Goal: Transaction & Acquisition: Purchase product/service

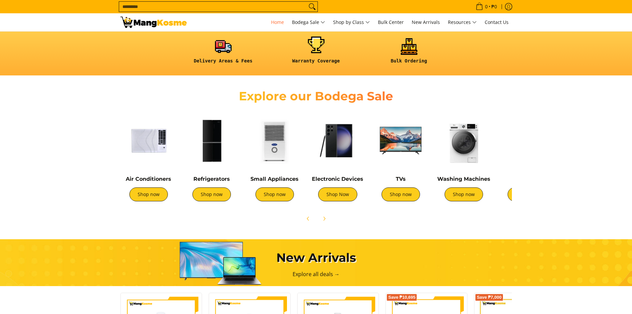
scroll to position [100, 0]
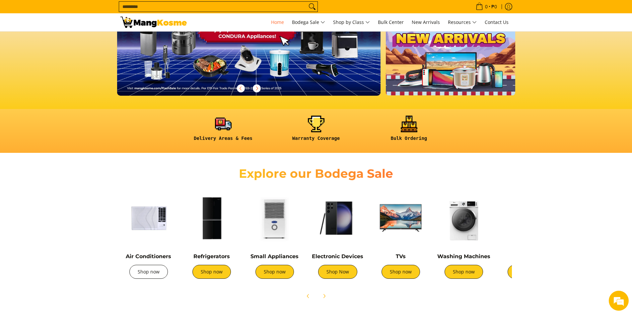
click at [149, 276] on link "Shop now" at bounding box center [148, 271] width 38 height 14
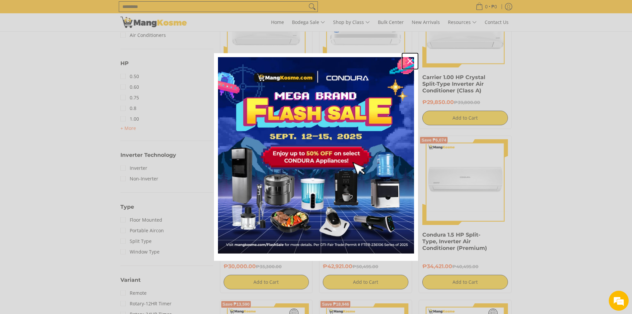
click at [412, 61] on icon "close icon" at bounding box center [409, 60] width 5 height 5
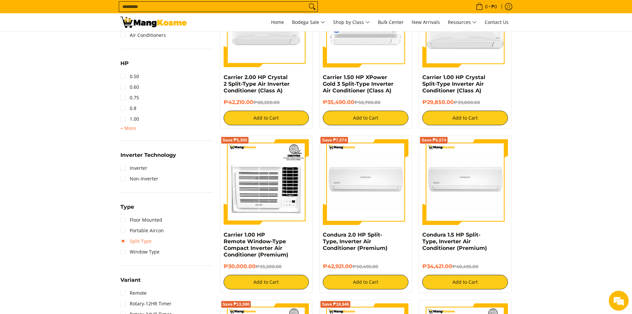
click at [121, 240] on link "Split Type" at bounding box center [135, 241] width 31 height 11
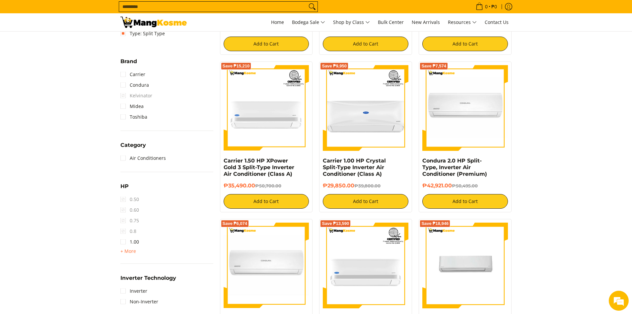
scroll to position [326, 0]
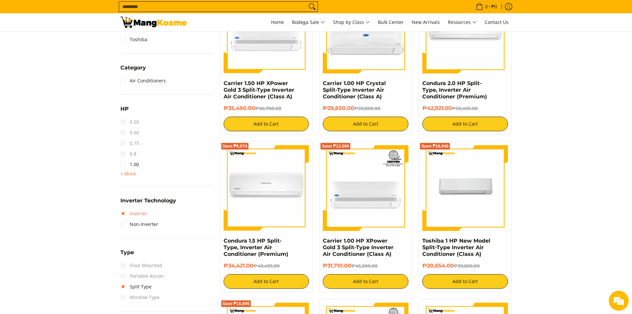
click at [125, 213] on link "Inverter" at bounding box center [133, 213] width 27 height 11
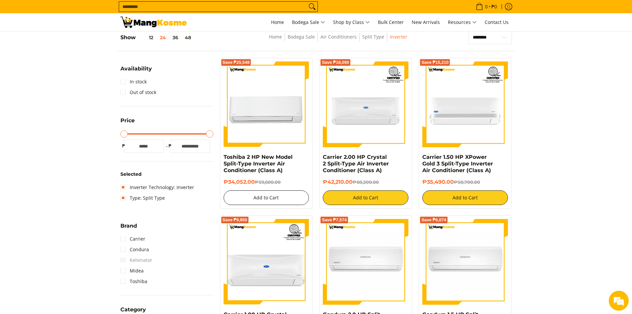
scroll to position [94, 0]
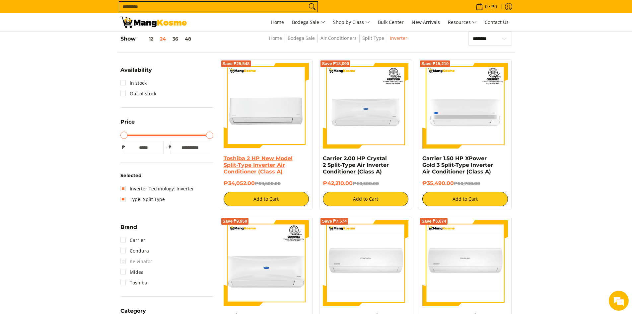
click at [255, 170] on link "Toshiba 2 HP New Model Split-Type Inverter Air Conditioner (Class A)" at bounding box center [258, 165] width 69 height 20
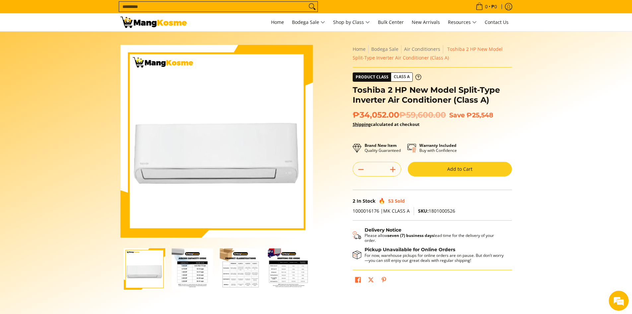
click at [192, 256] on img "Toshiba 2 HP New Model Split-Type Inverter Air Conditioner (Class A)-2" at bounding box center [192, 268] width 41 height 41
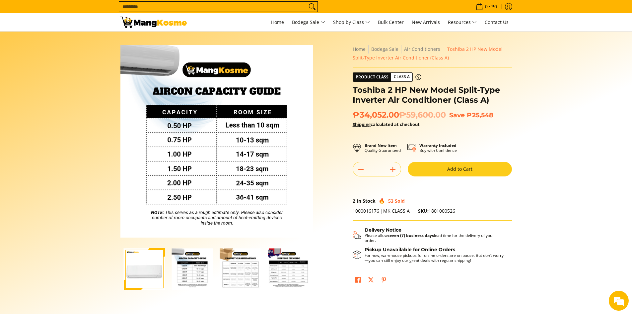
click at [246, 267] on img "Toshiba 2 HP New Model Split-Type Inverter Air Conditioner (Class A)-3" at bounding box center [240, 268] width 41 height 41
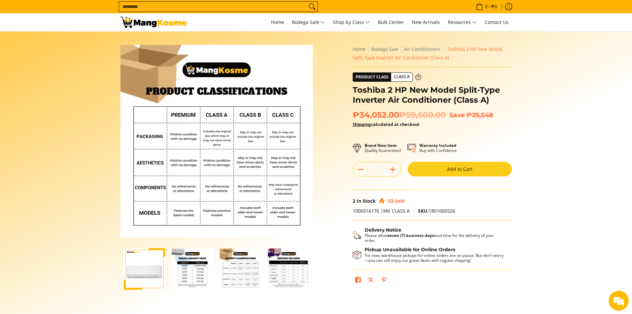
click at [292, 268] on img "mang-kosme-shipping-fee-guide-infographic" at bounding box center [288, 268] width 41 height 41
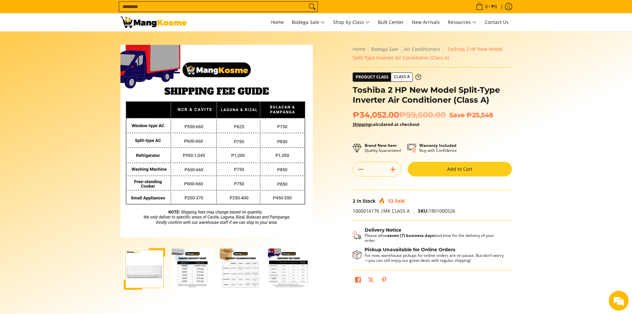
click at [194, 267] on img "Toshiba 2 HP New Model Split-Type Inverter Air Conditioner (Class A)-2" at bounding box center [192, 268] width 41 height 41
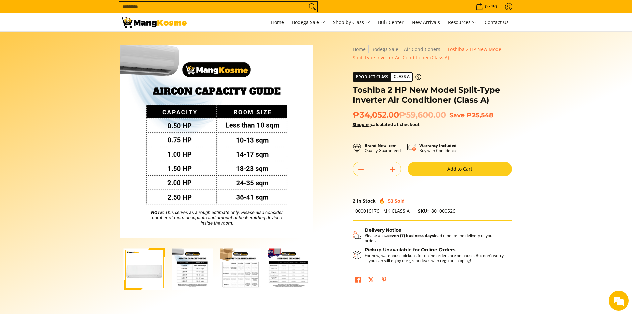
click at [246, 270] on img "Toshiba 2 HP New Model Split-Type Inverter Air Conditioner (Class A)-3" at bounding box center [240, 268] width 41 height 41
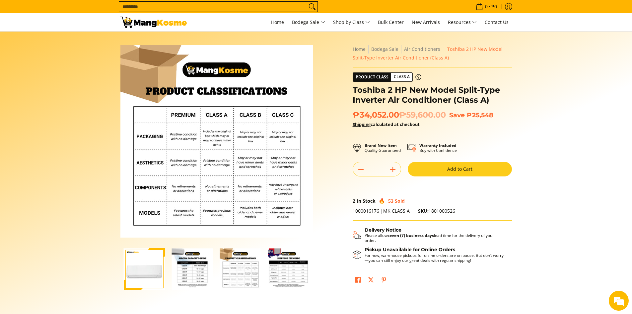
click at [287, 267] on img "mang-kosme-shipping-fee-guide-infographic" at bounding box center [288, 268] width 41 height 41
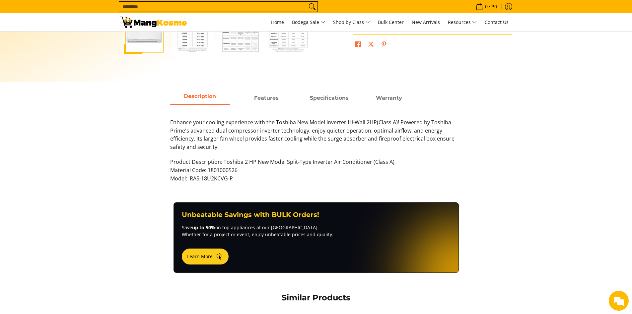
scroll to position [232, 0]
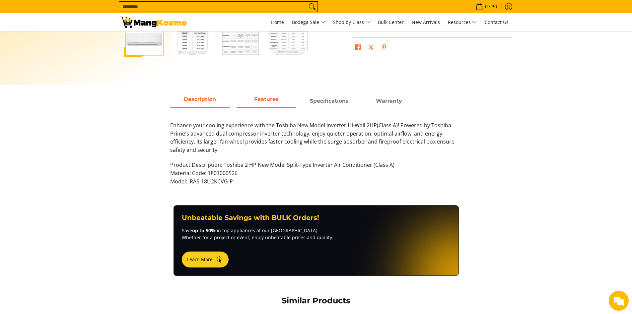
click at [262, 99] on span "Features" at bounding box center [267, 101] width 60 height 12
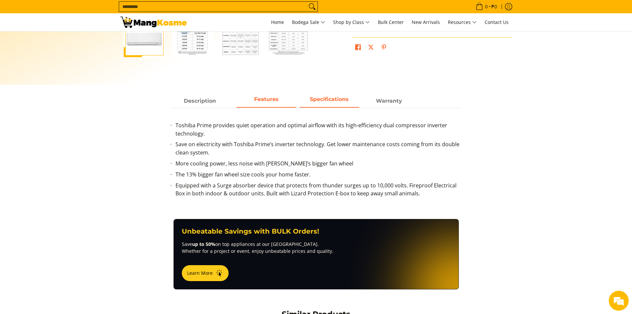
click at [329, 99] on span "Specifications" at bounding box center [330, 101] width 60 height 12
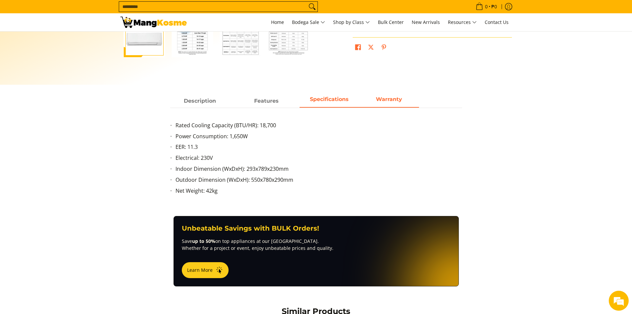
click at [380, 100] on span "Warranty" at bounding box center [389, 101] width 60 height 12
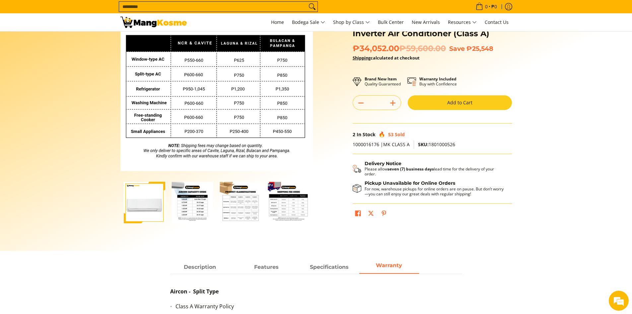
scroll to position [0, 0]
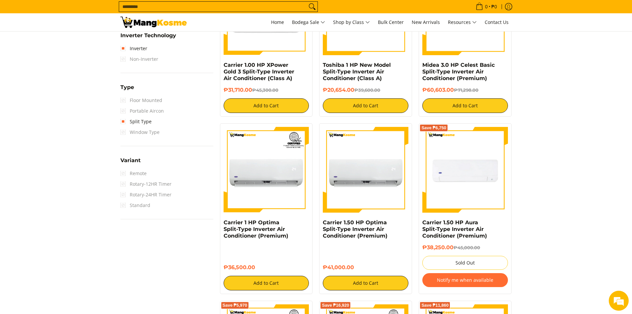
scroll to position [492, 0]
